Goal: Task Accomplishment & Management: Complete application form

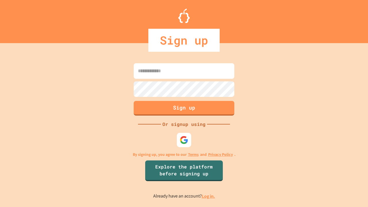
click at [209, 196] on link "Log in." at bounding box center [208, 196] width 13 height 6
